Goal: Information Seeking & Learning: Learn about a topic

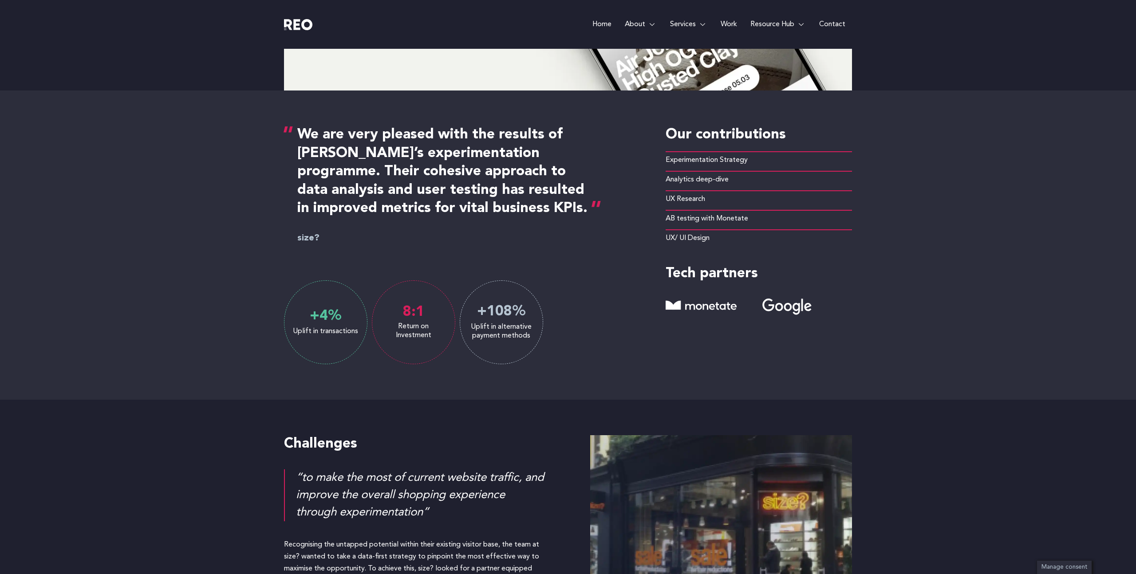
click at [586, 268] on e-page-transition at bounding box center [568, 287] width 1136 height 574
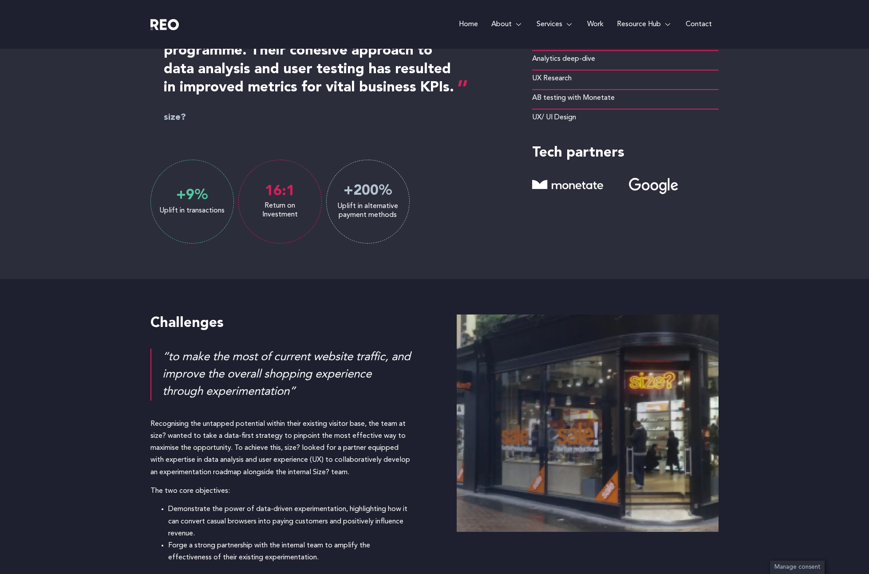
scroll to position [430, 0]
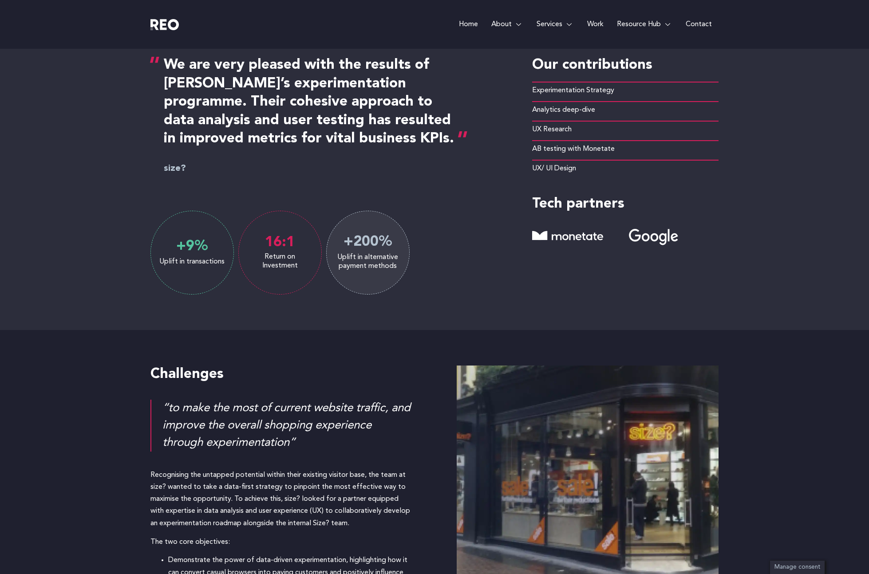
click at [818, 401] on div "Challenges “to make the most of current website traffic, and improve the overal…" at bounding box center [434, 490] width 869 height 320
click at [701, 426] on img at bounding box center [588, 474] width 262 height 217
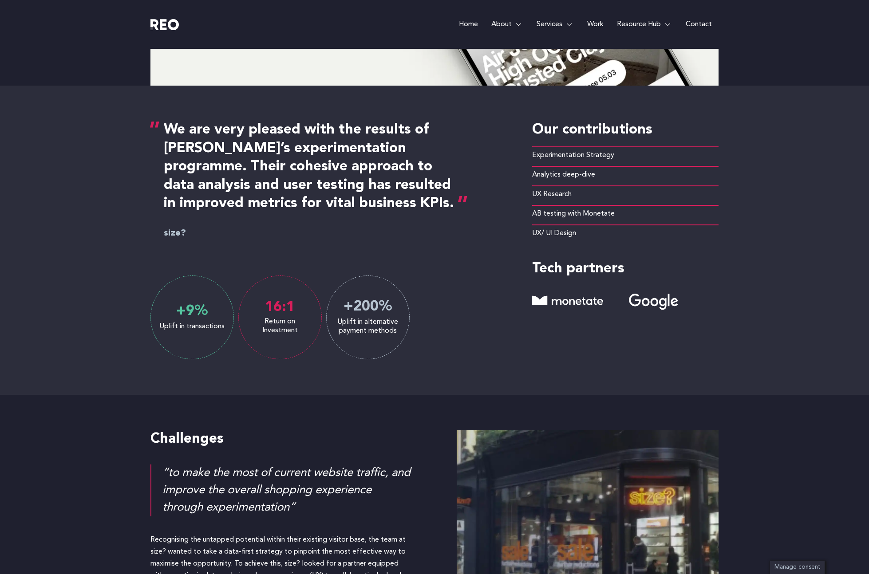
scroll to position [362, 0]
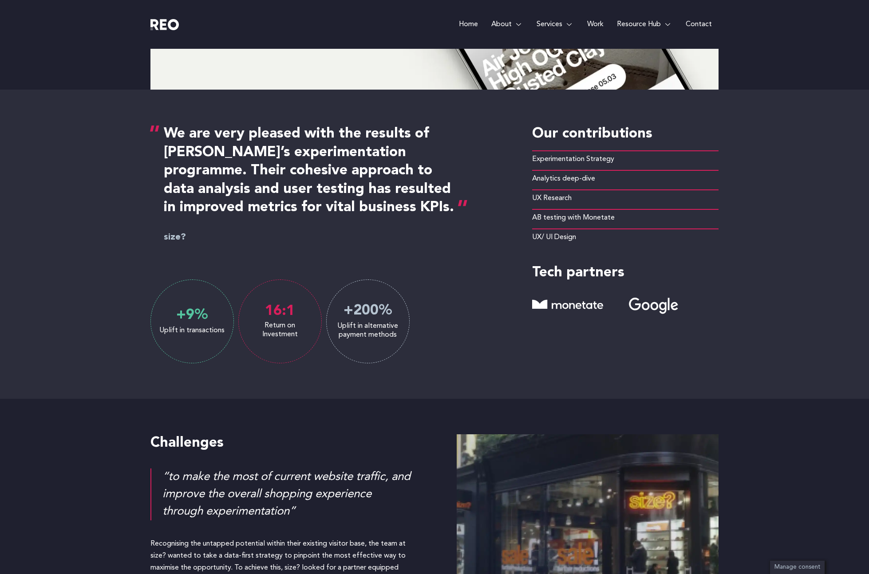
click at [856, 342] on div "We are very pleased with the results of REO’s experimentation programme. Their …" at bounding box center [434, 244] width 869 height 309
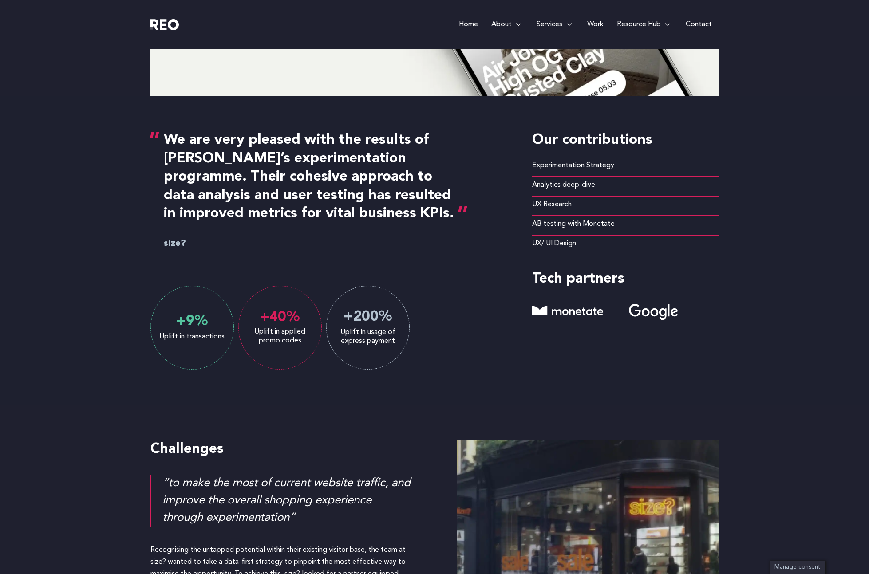
scroll to position [324, 0]
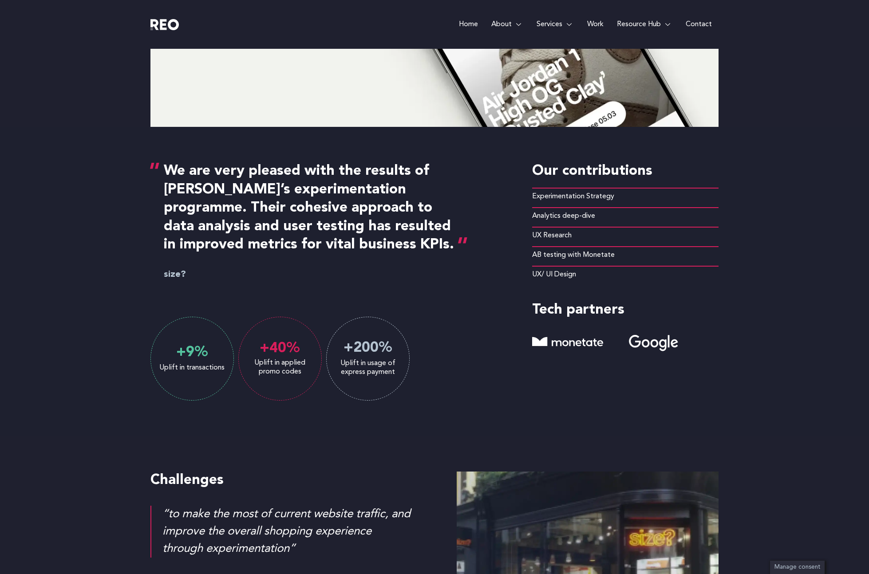
click at [767, 313] on div "We are very pleased with the results of REO’s experimentation programme. Their …" at bounding box center [434, 281] width 869 height 309
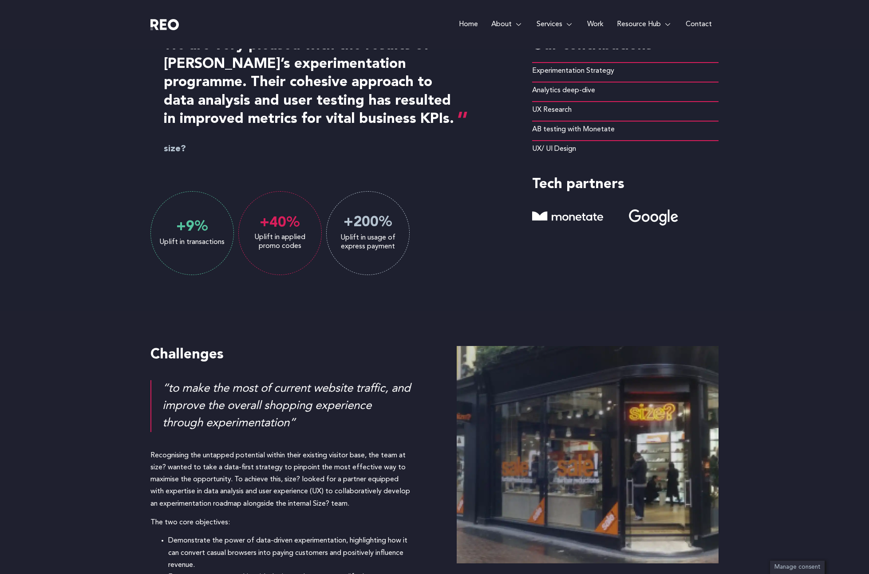
scroll to position [365, 0]
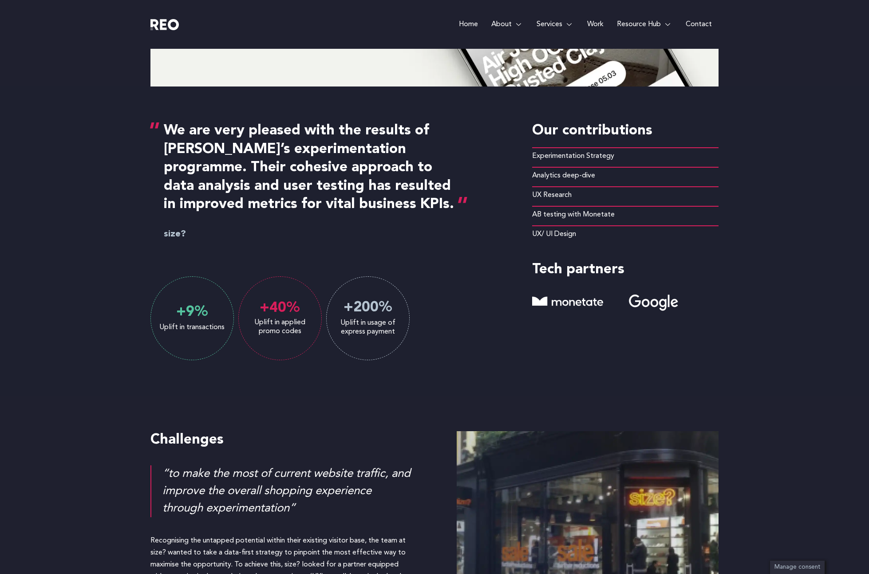
click at [822, 364] on div "We are very pleased with the results of REO’s experimentation programme. Their …" at bounding box center [434, 241] width 869 height 309
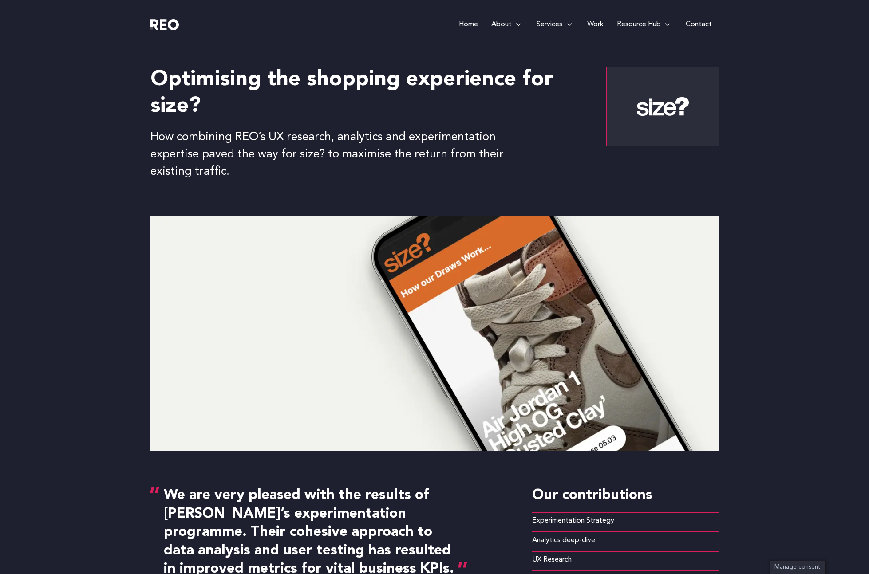
click at [595, 24] on link "Work" at bounding box center [595, 24] width 30 height 49
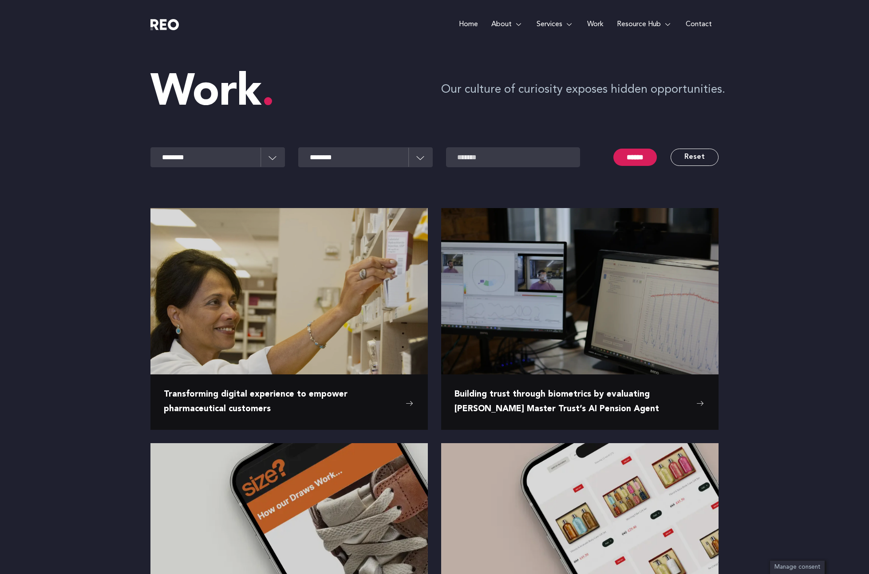
scroll to position [1176, 0]
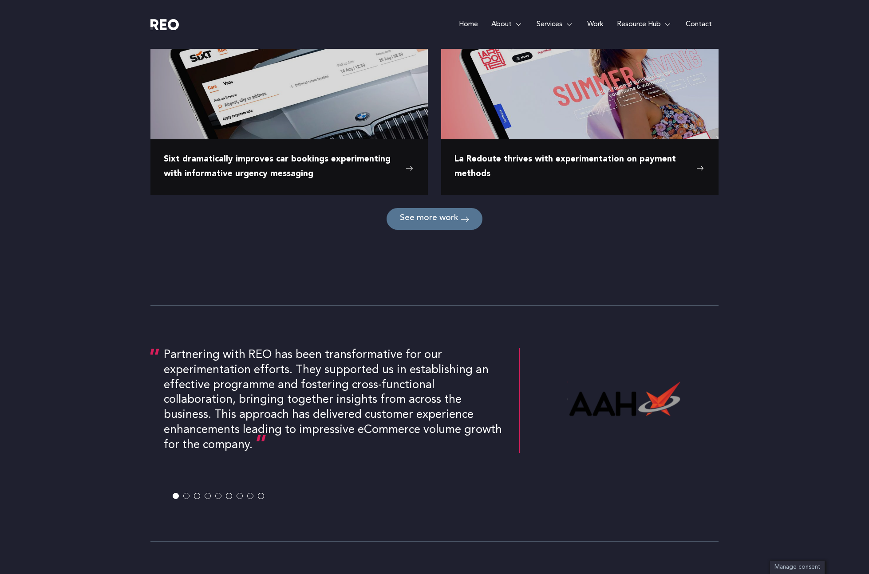
click at [463, 218] on icon at bounding box center [465, 219] width 8 height 8
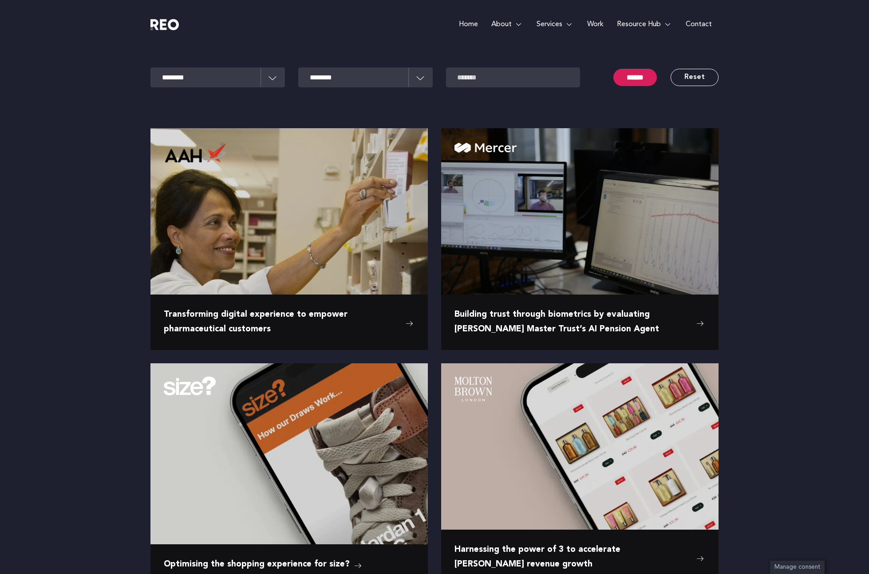
scroll to position [0, 0]
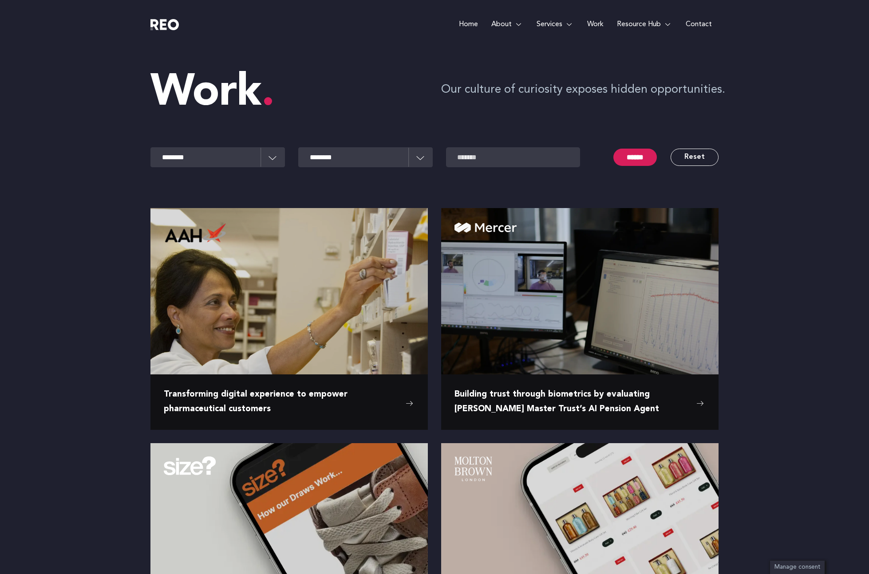
click at [226, 82] on span "Work" at bounding box center [212, 93] width 124 height 44
click at [174, 20] on img at bounding box center [164, 24] width 28 height 11
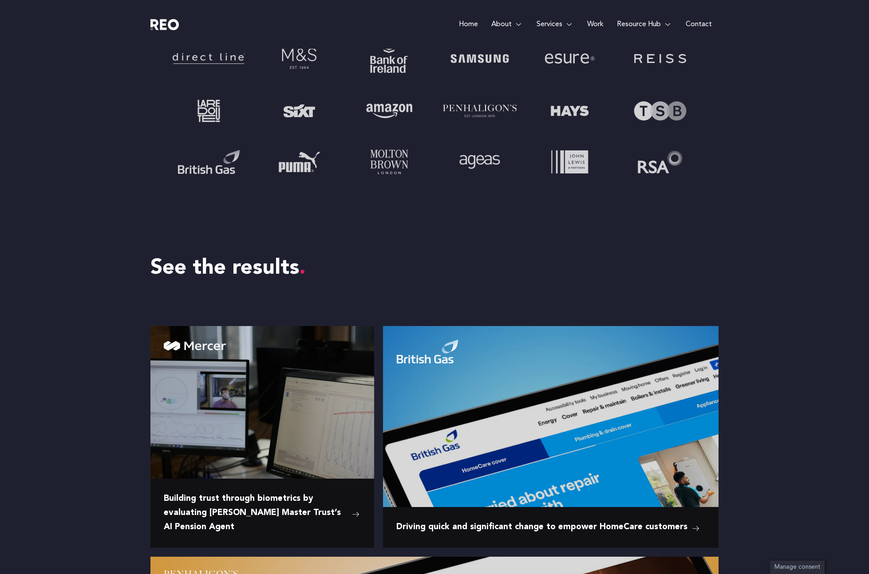
scroll to position [643, 0]
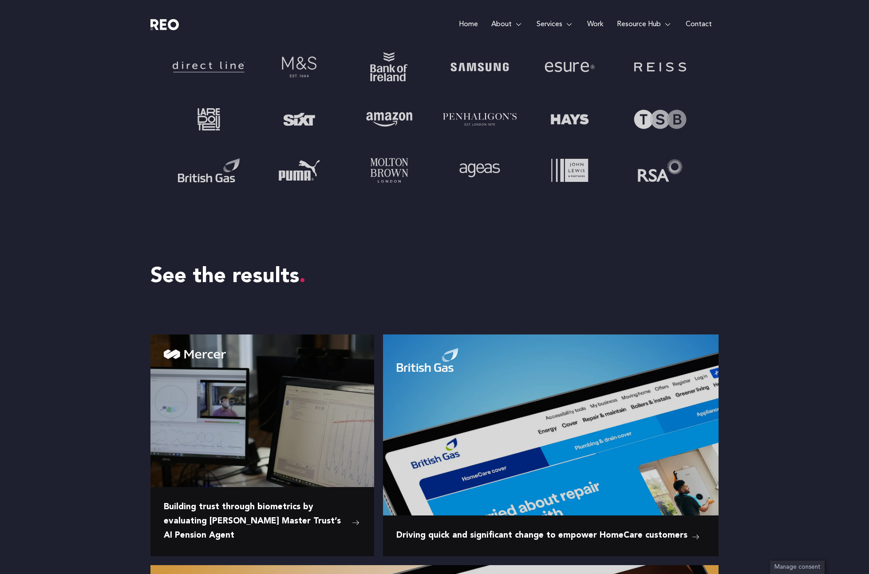
click at [691, 264] on h2 "See the results" at bounding box center [434, 277] width 568 height 27
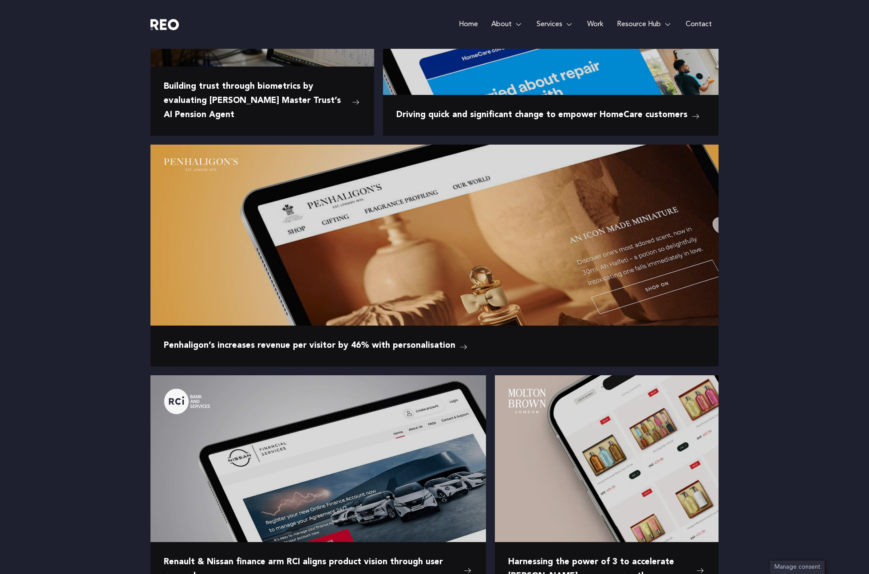
scroll to position [1272, 0]
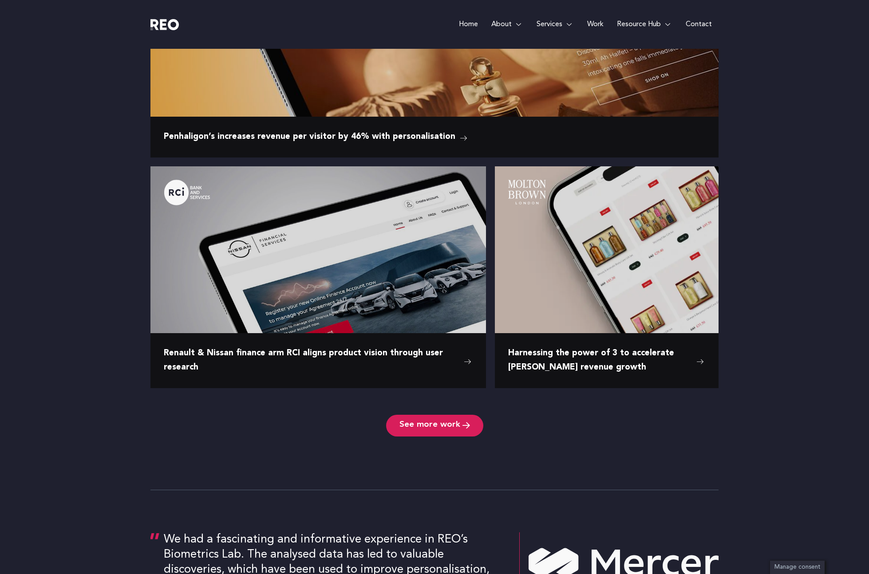
click at [803, 289] on div ""The research and workshops conducted by [PERSON_NAME] allowed us to pause, hav…" at bounding box center [434, 277] width 842 height 222
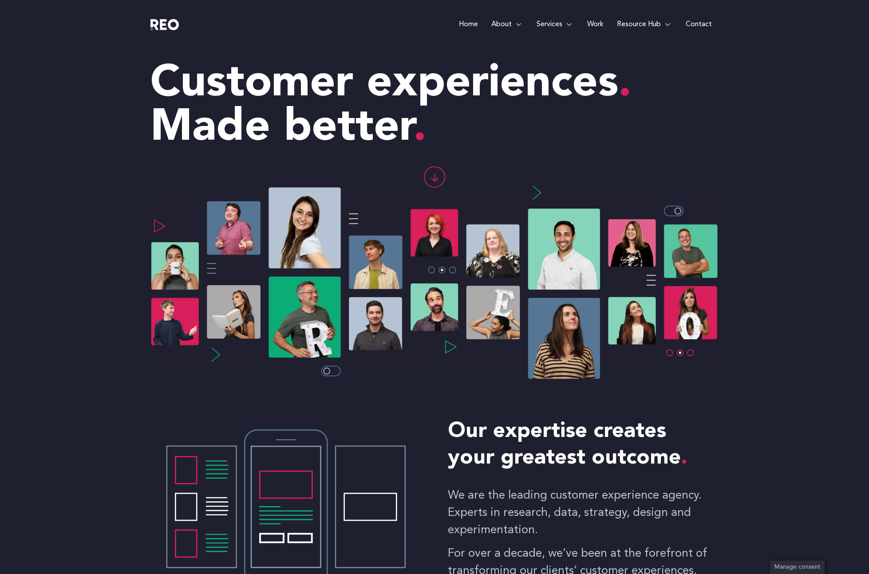
scroll to position [0, 0]
